Goal: Communication & Community: Answer question/provide support

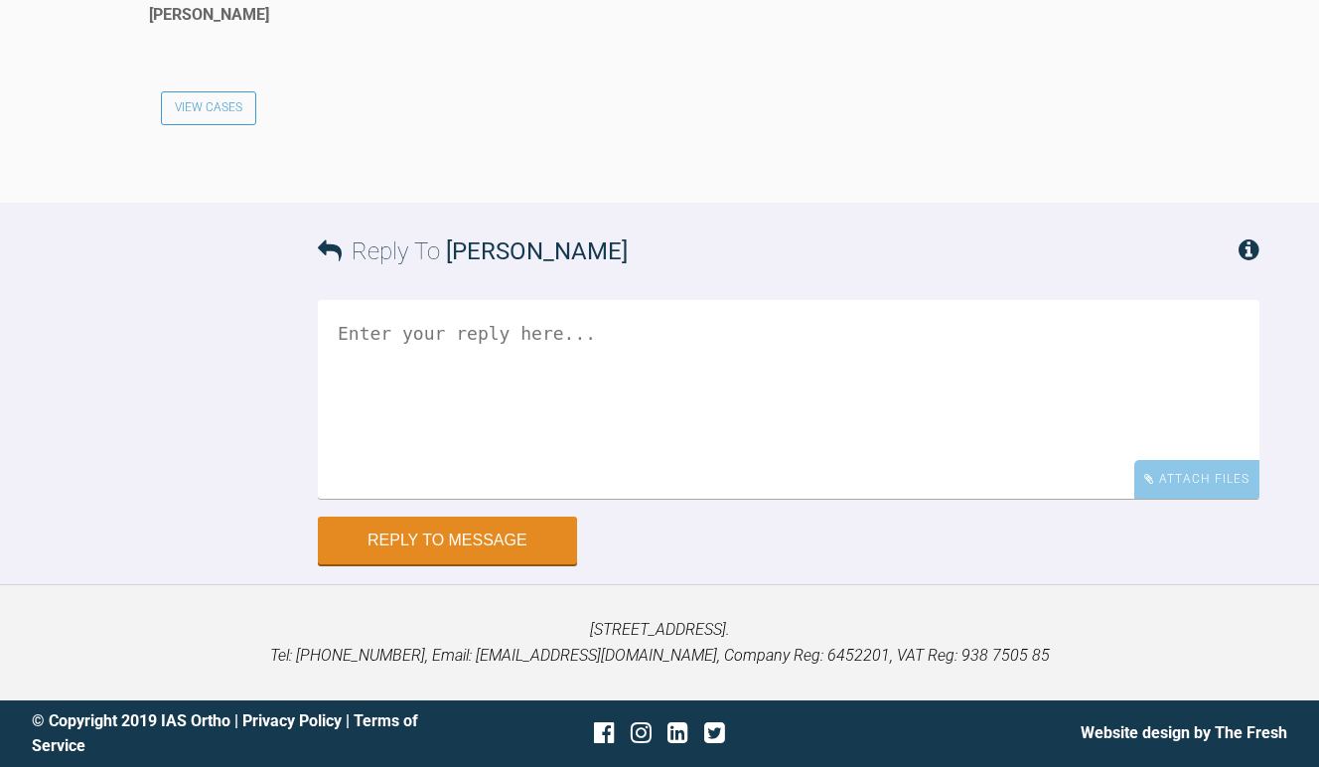
scroll to position [12409, 0]
click at [470, 498] on textarea at bounding box center [788, 399] width 941 height 199
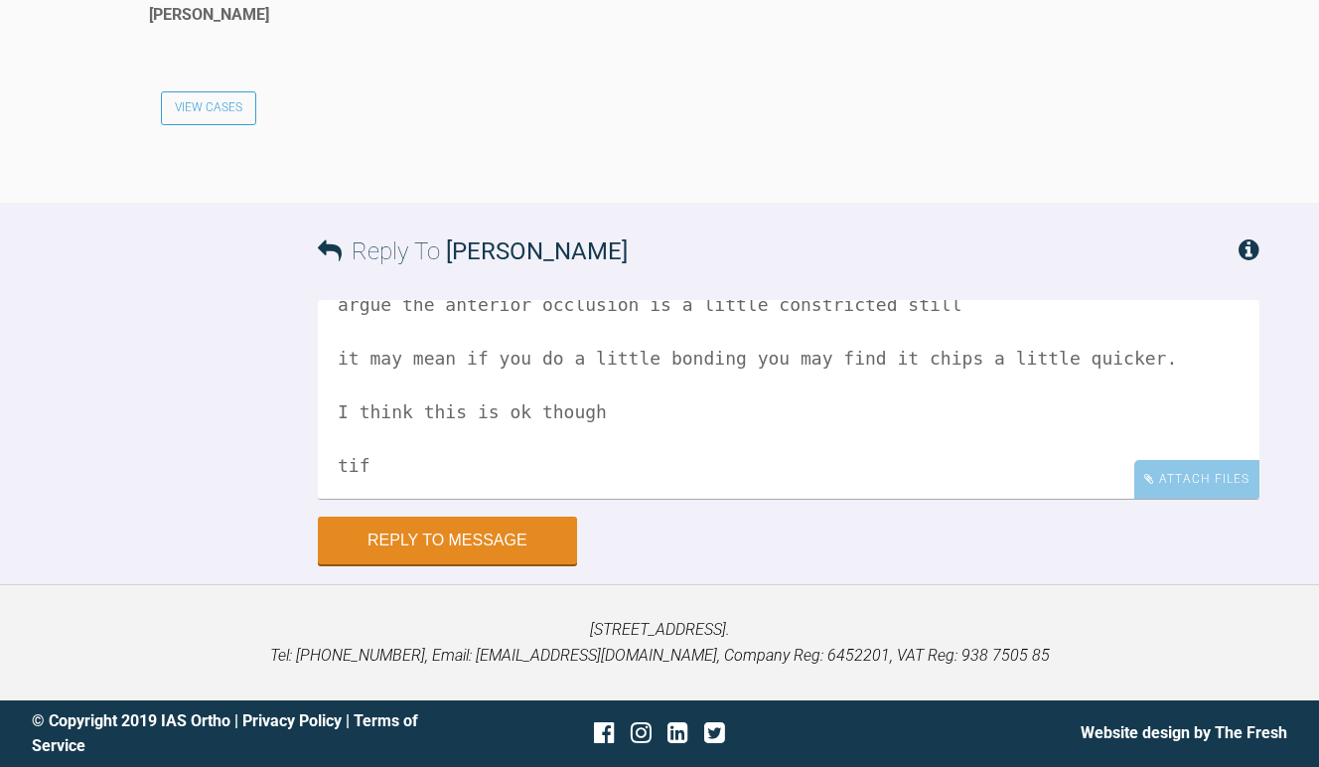
scroll to position [115, 0]
type textarea "Hi teemu this looks better.. but be aware there is not a lot of [MEDICAL_DATA],…"
click at [499, 566] on button "Reply to Message" at bounding box center [447, 542] width 259 height 48
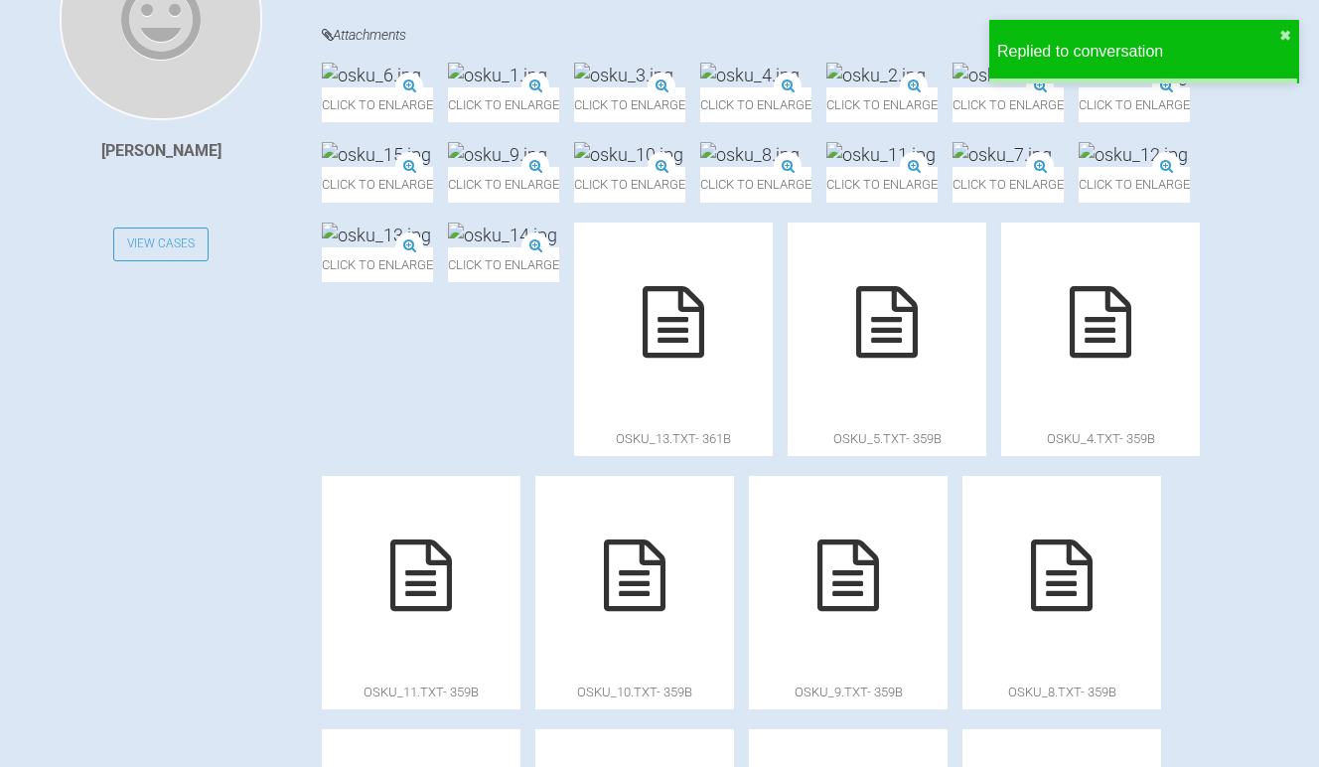
scroll to position [0, 0]
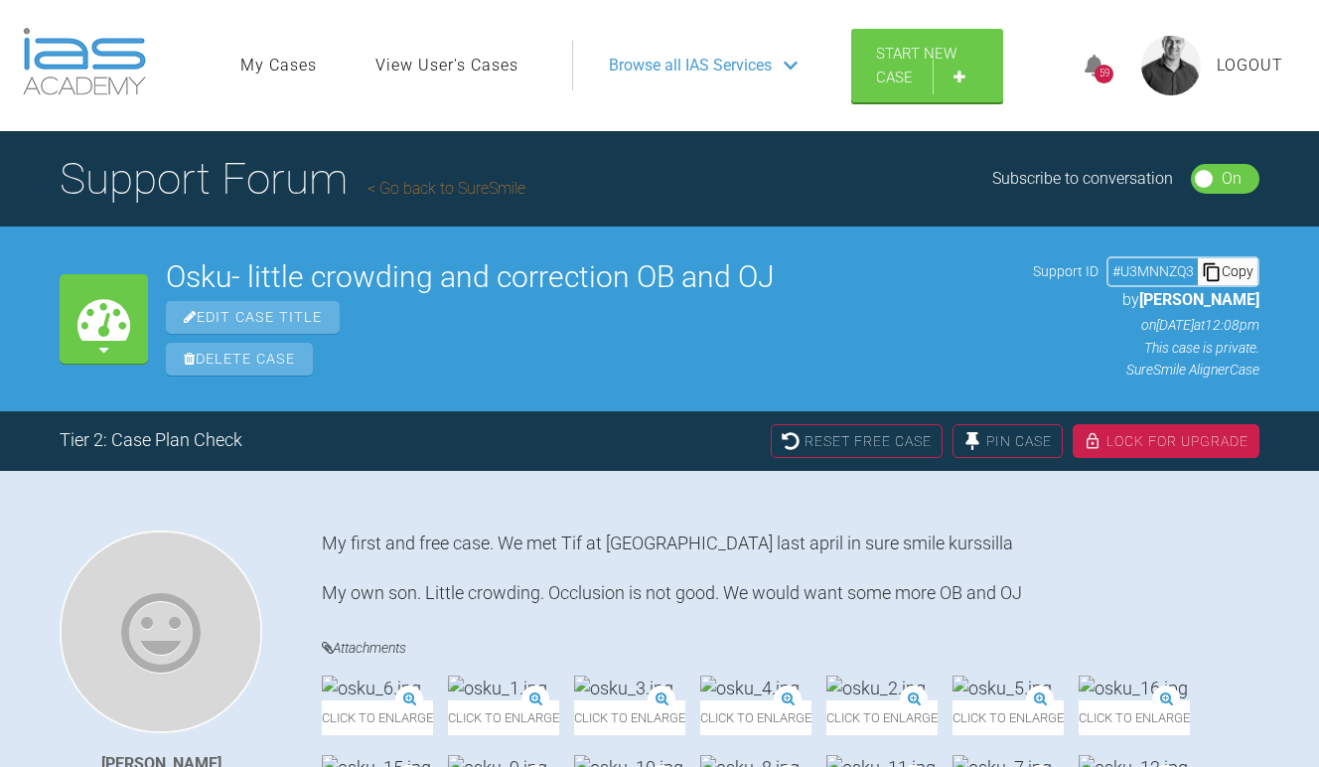
click at [486, 188] on link "Go back to SureSmile" at bounding box center [446, 188] width 158 height 19
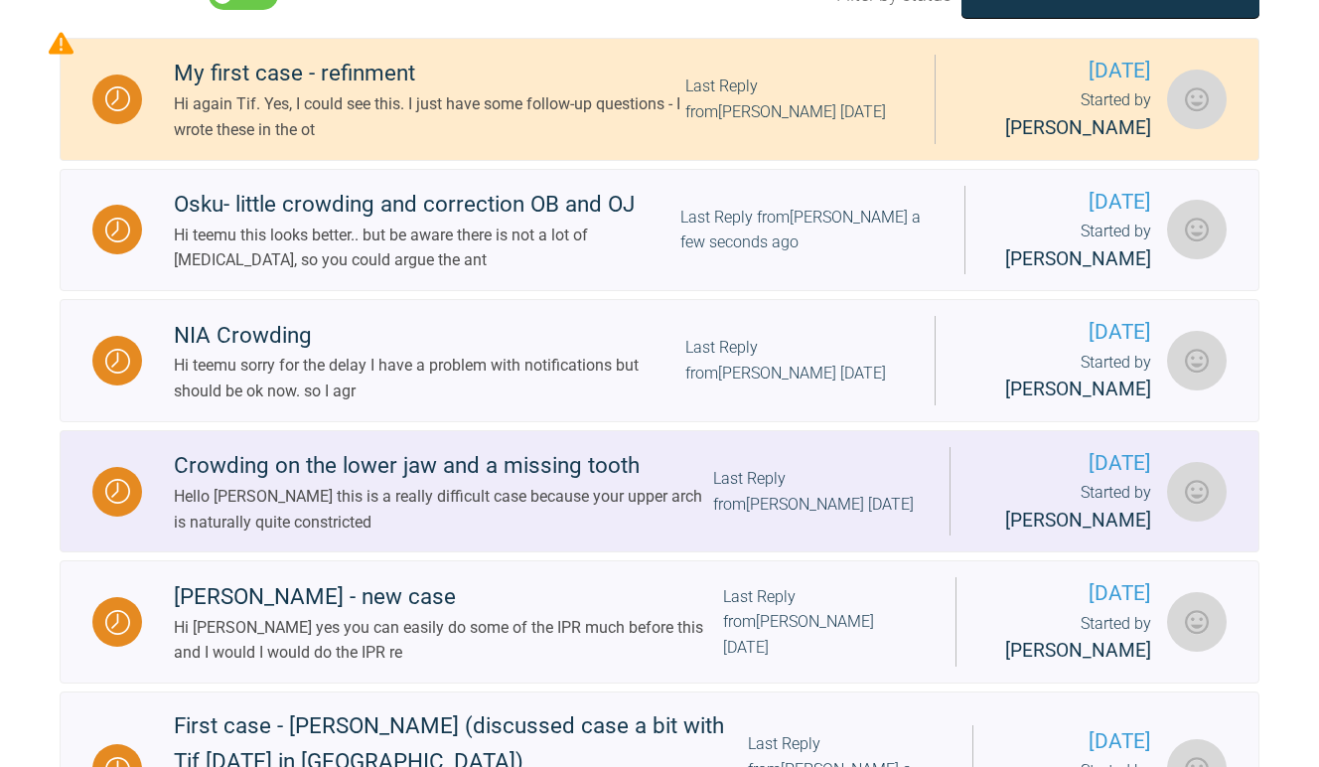
scroll to position [566, 0]
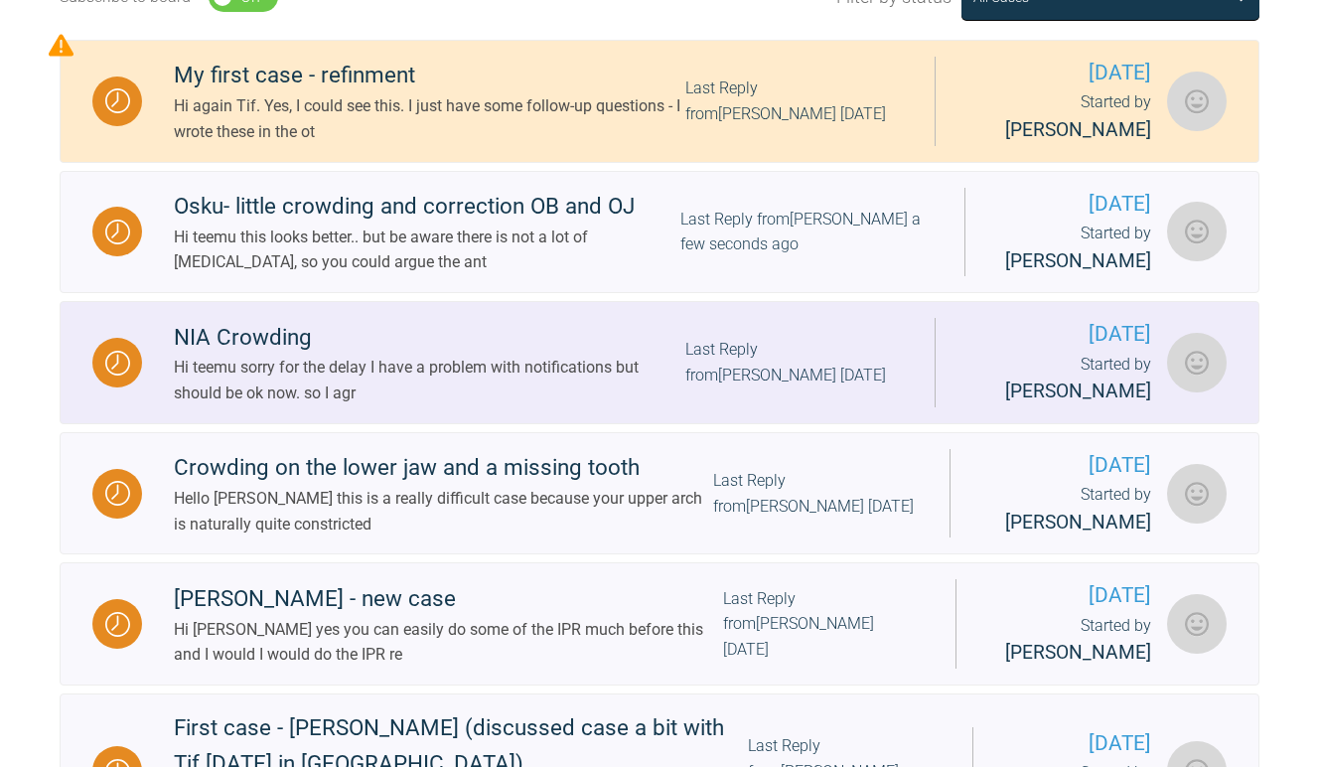
click at [280, 355] on div "NIA Crowding" at bounding box center [429, 338] width 511 height 36
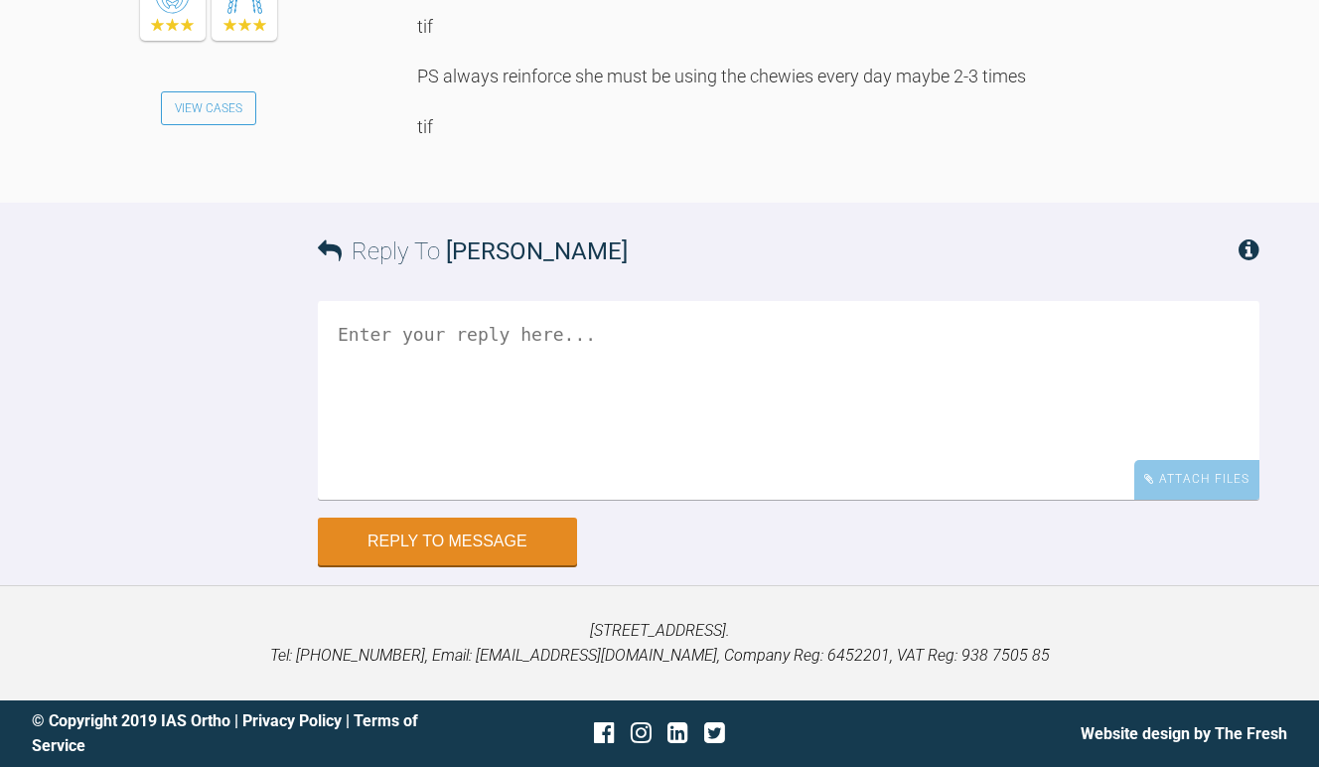
scroll to position [15277, 0]
drag, startPoint x: 578, startPoint y: 630, endPoint x: 427, endPoint y: 613, distance: 152.0
click at [427, 498] on textarea at bounding box center [788, 399] width 941 height 199
click at [632, 440] on textarea "Ok ive looked at Nia.." at bounding box center [788, 399] width 941 height 199
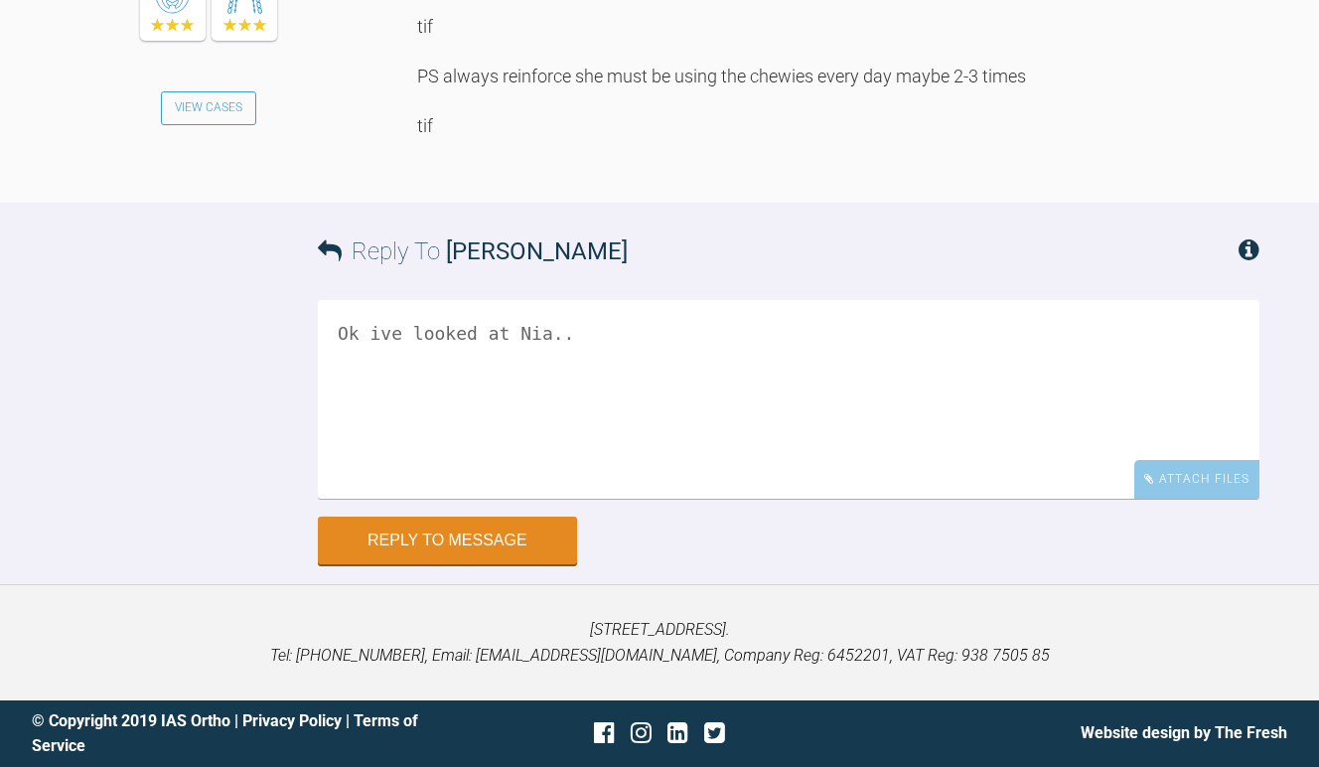
drag, startPoint x: 620, startPoint y: 445, endPoint x: 307, endPoint y: 418, distance: 313.9
click at [307, 418] on div "Reply To Tif Qureshi Ok ive looked at Nia.. Attach Files Drag and drop files he…" at bounding box center [659, 383] width 1319 height 361
drag, startPoint x: 678, startPoint y: 460, endPoint x: 313, endPoint y: 460, distance: 365.4
click at [313, 460] on div "Reply To Tif Qureshi Ive just looked at this refinement setup I think the OJ is…" at bounding box center [659, 383] width 1319 height 361
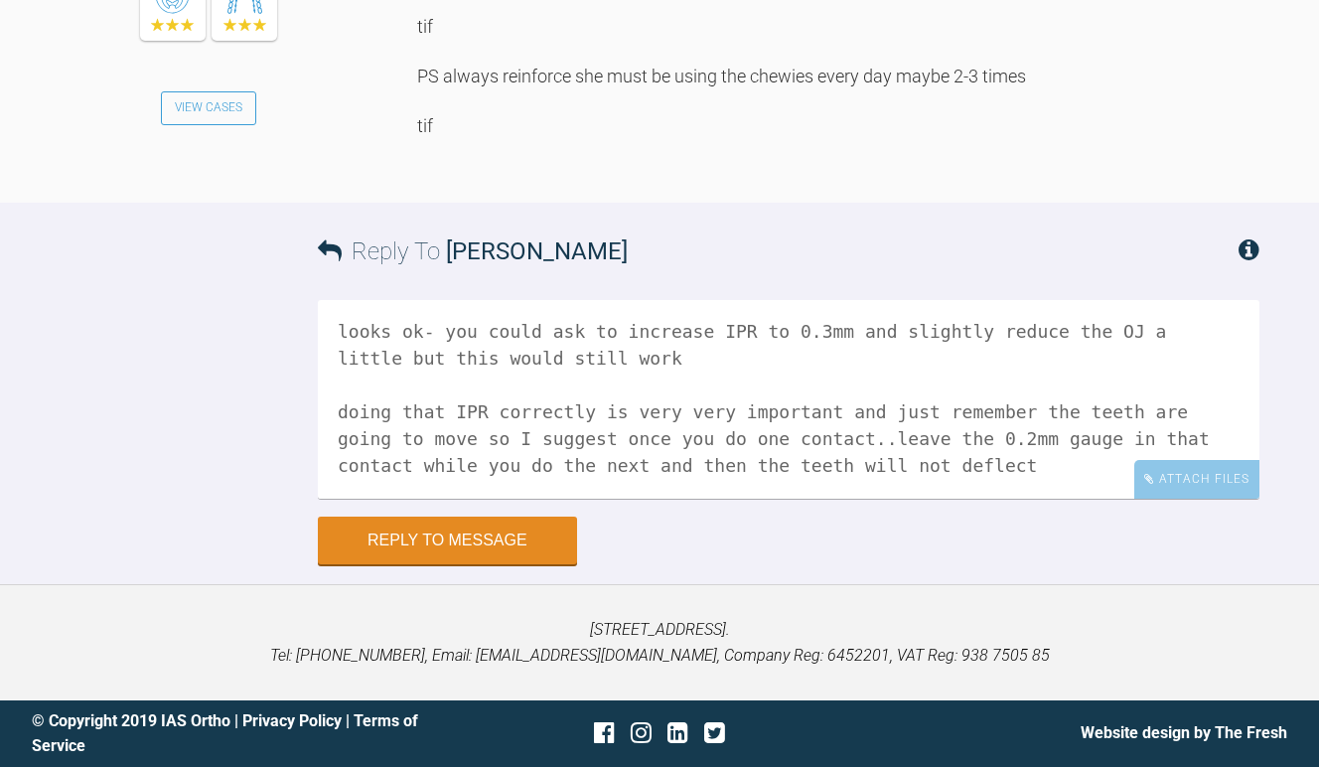
scroll to position [85, 0]
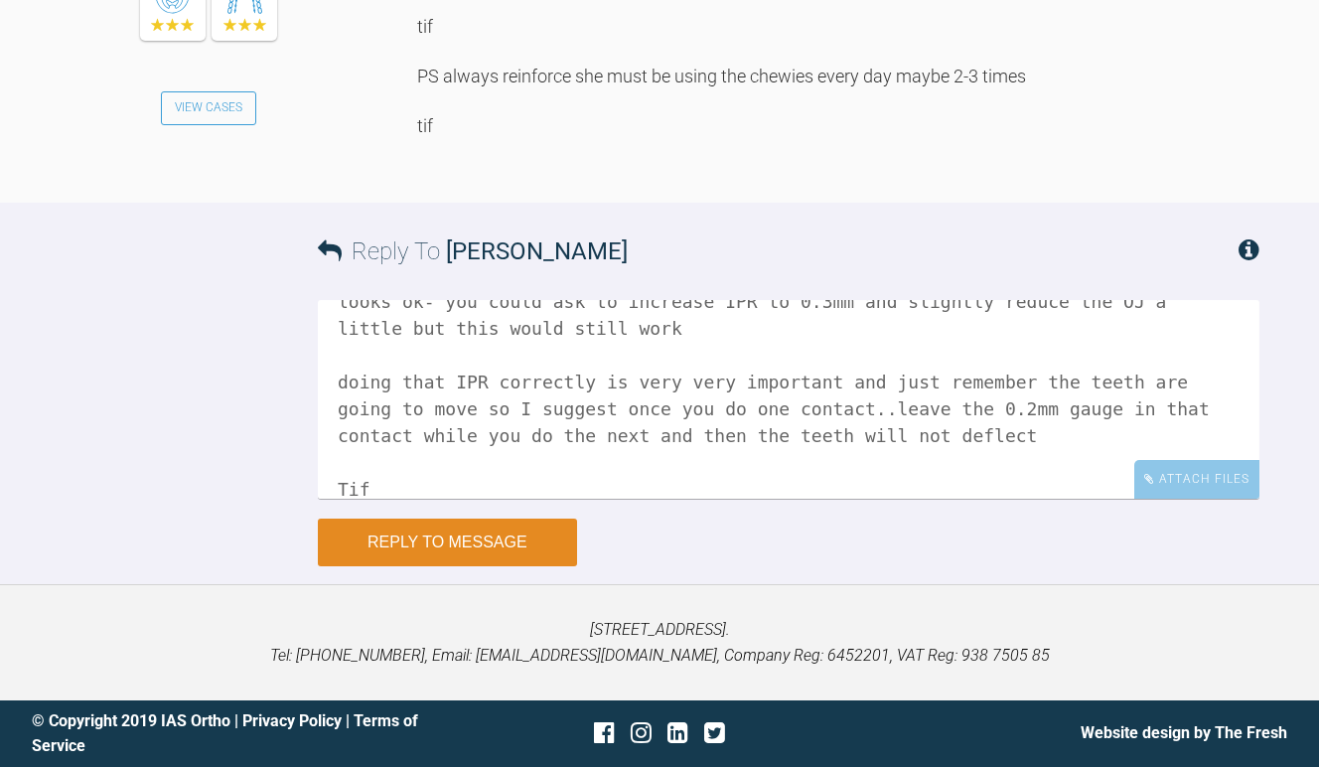
type textarea "Ive just looked at this refinement setup looks ok- you could ask to increase IP…"
click at [474, 566] on button "Reply to Message" at bounding box center [447, 542] width 259 height 48
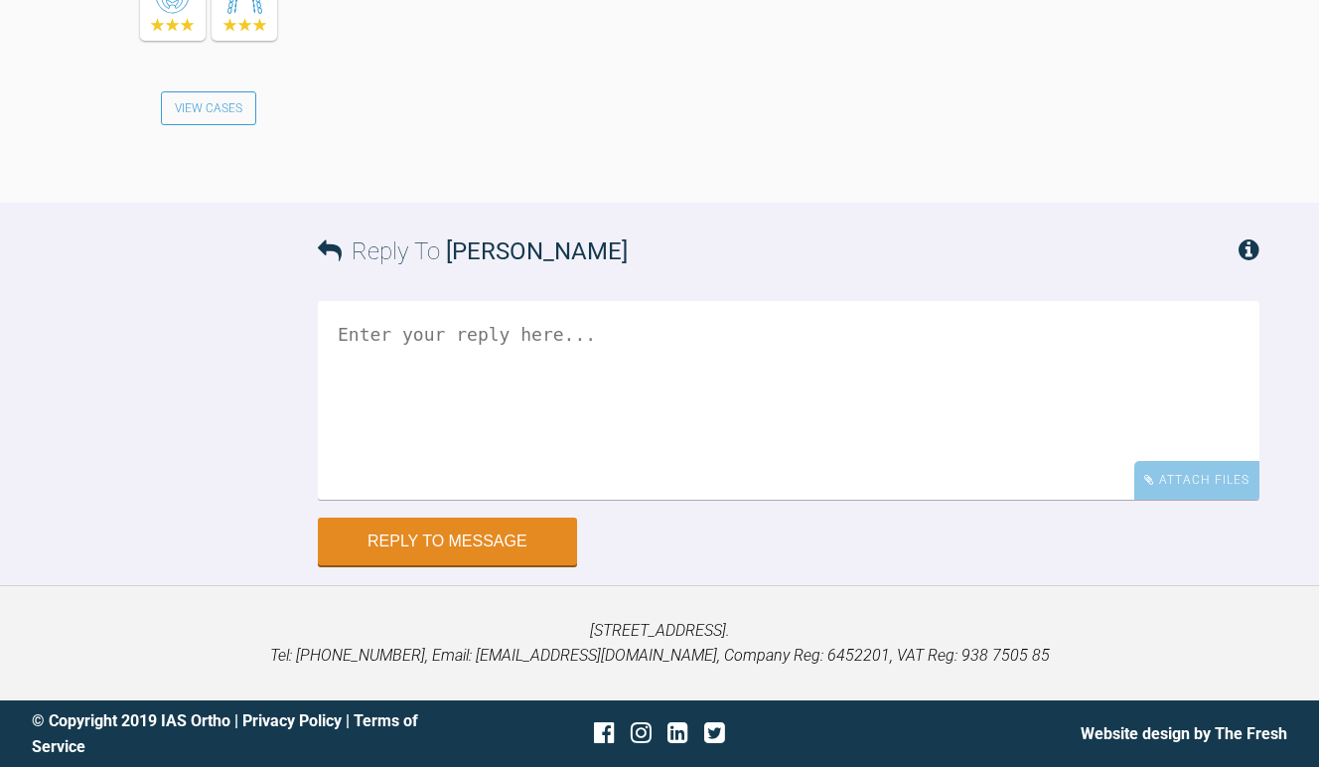
scroll to position [14269, 0]
click at [459, 499] on textarea at bounding box center [788, 400] width 941 height 199
type textarea "which is the other case.. NiA?"
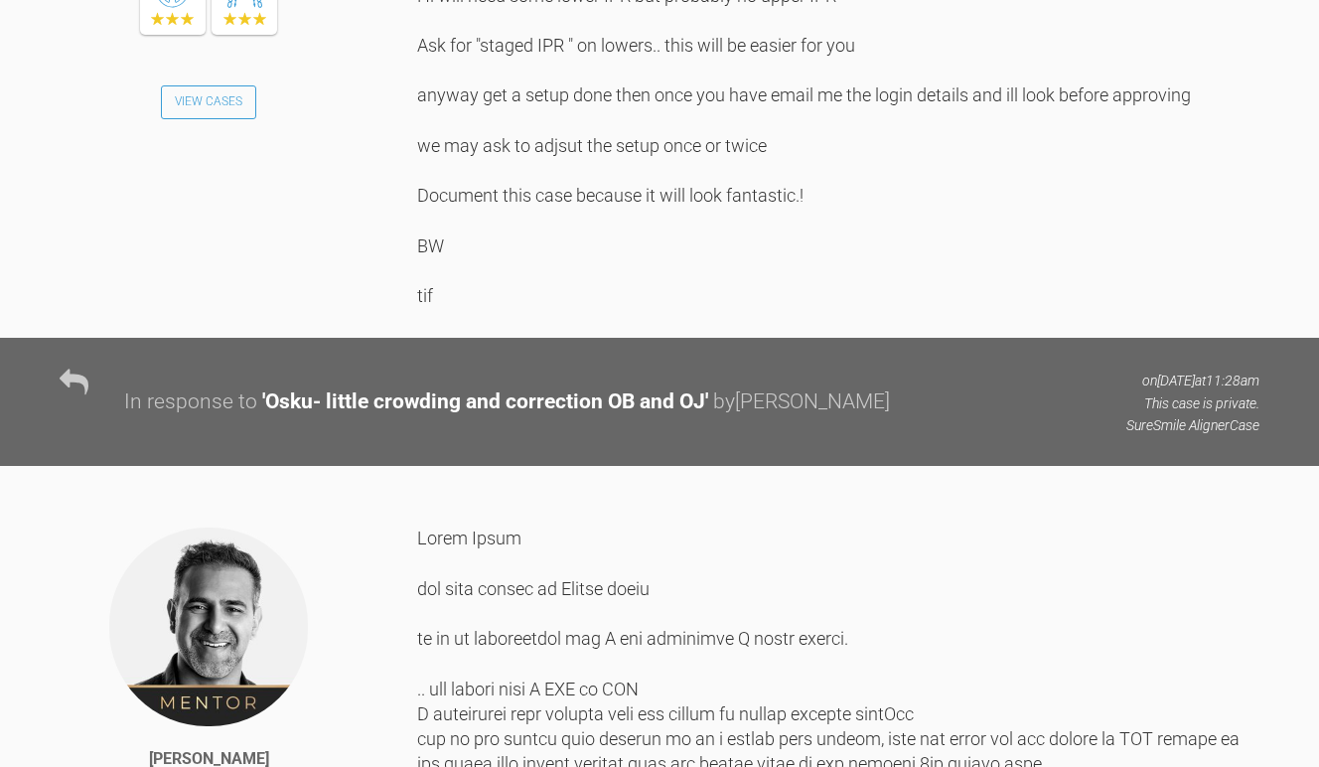
scroll to position [10093, 0]
